Goal: Check status: Check status

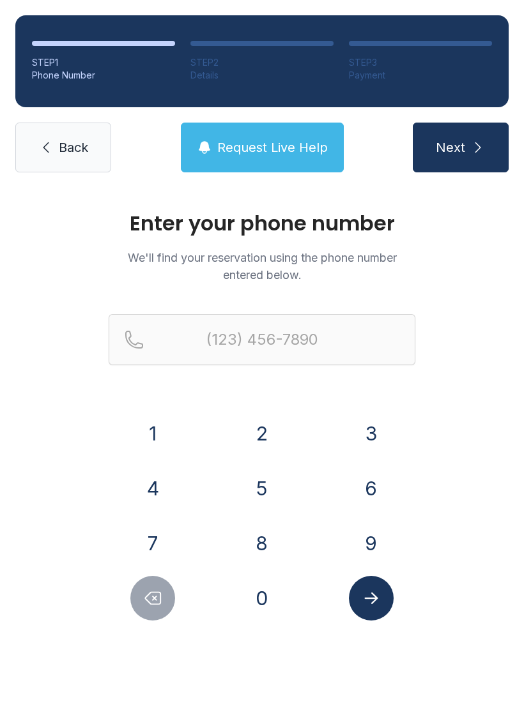
click at [148, 552] on button "7" at bounding box center [152, 543] width 45 height 45
click at [376, 426] on button "3" at bounding box center [371, 433] width 45 height 45
click at [148, 430] on button "1" at bounding box center [152, 433] width 45 height 45
click at [140, 485] on button "4" at bounding box center [152, 488] width 45 height 45
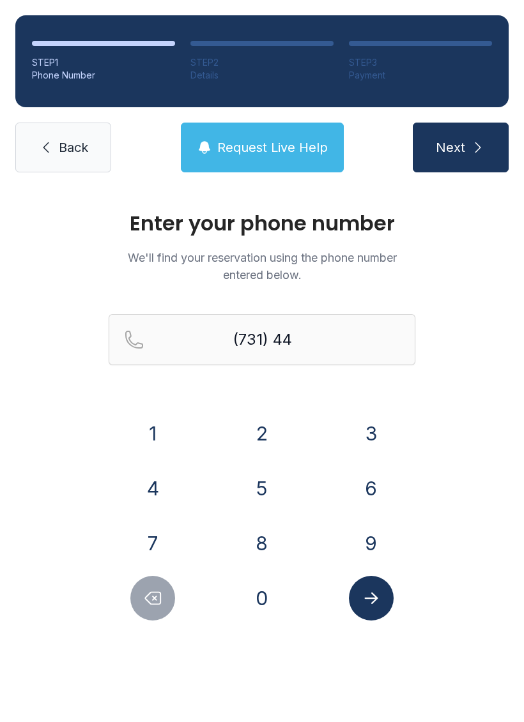
click at [248, 499] on button "5" at bounding box center [261, 488] width 45 height 45
click at [269, 446] on button "2" at bounding box center [261, 433] width 45 height 45
click at [362, 536] on button "9" at bounding box center [371, 543] width 45 height 45
click at [151, 431] on button "1" at bounding box center [152, 433] width 45 height 45
click at [252, 608] on button "0" at bounding box center [261, 598] width 45 height 45
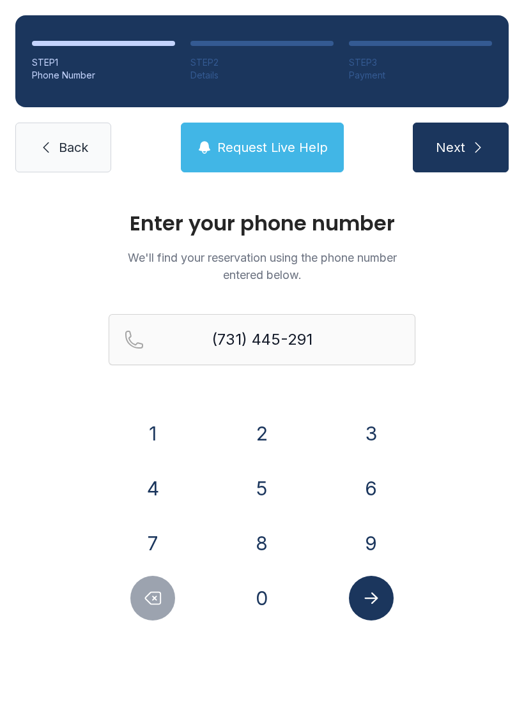
type input "[PHONE_NUMBER]"
click at [363, 603] on icon "Submit lookup form" at bounding box center [370, 598] width 19 height 19
